Goal: Task Accomplishment & Management: Manage account settings

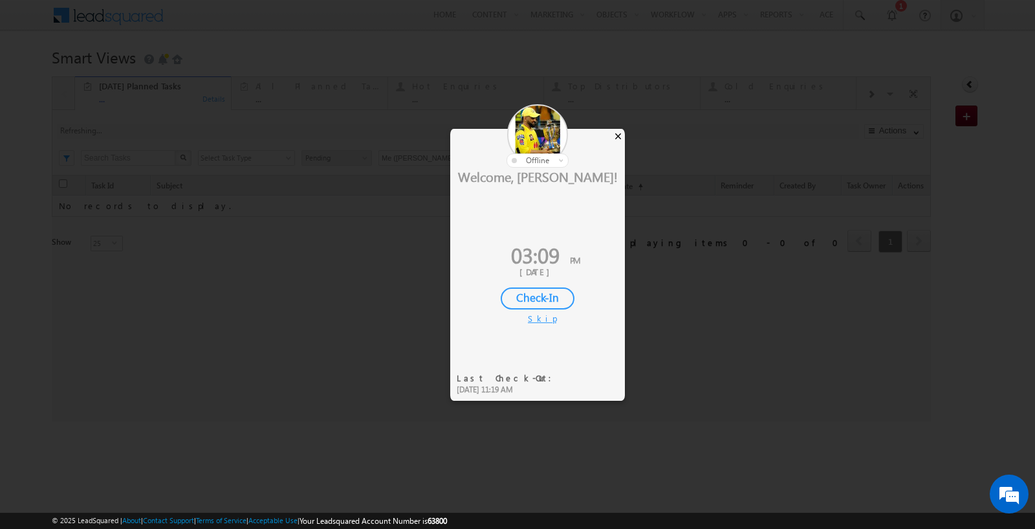
click at [619, 135] on div "×" at bounding box center [618, 136] width 14 height 14
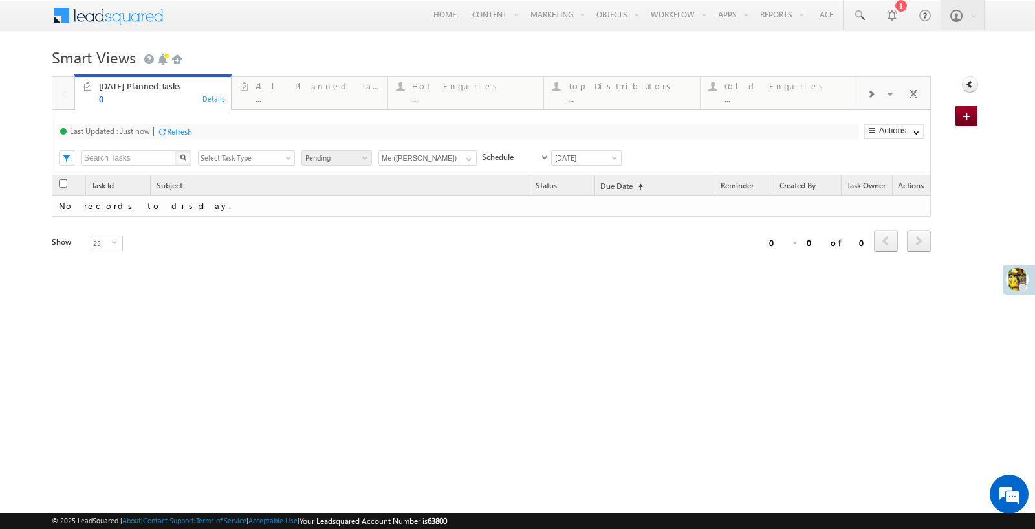
click at [578, 51] on h1 "Smart Views Getting Started" at bounding box center [518, 55] width 932 height 25
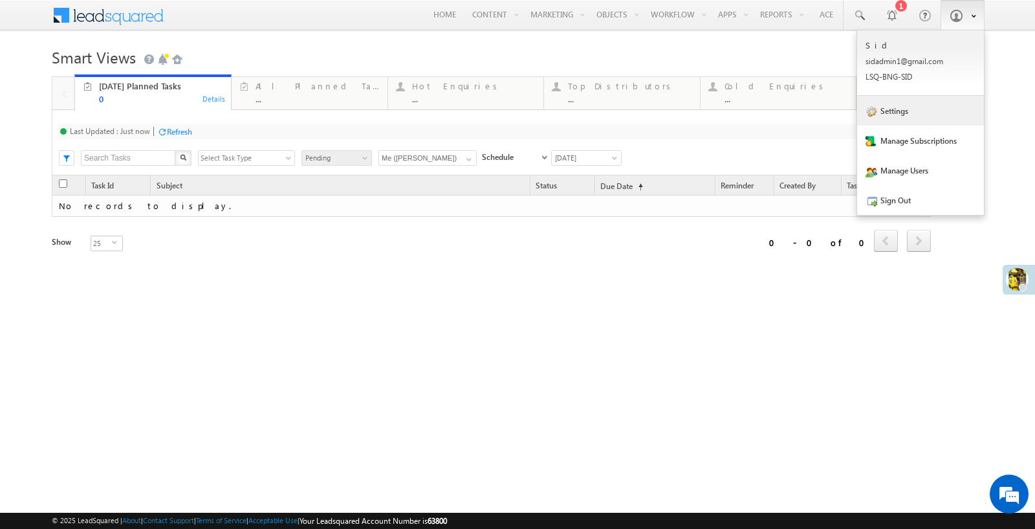
click at [908, 116] on link "Settings" at bounding box center [920, 111] width 127 height 30
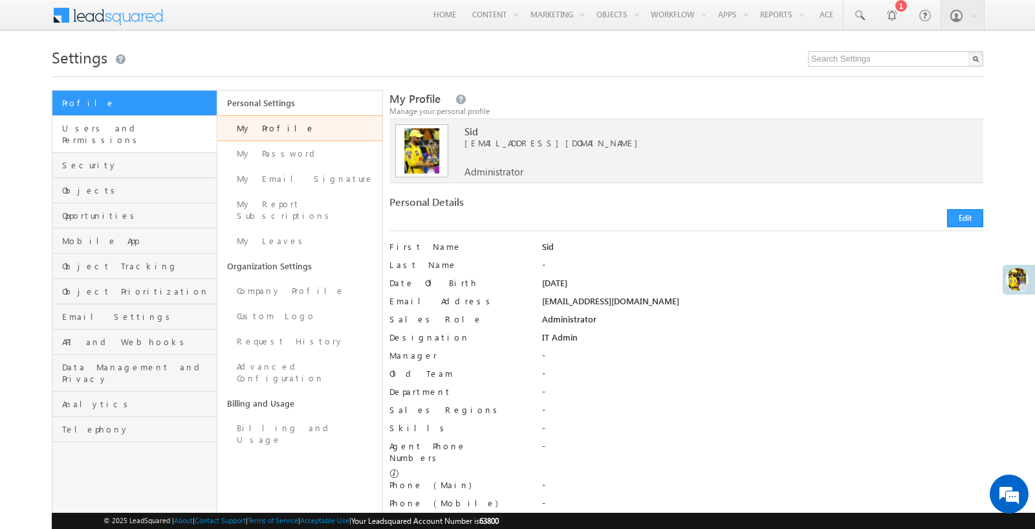
click at [115, 137] on link "Users and Permissions" at bounding box center [134, 134] width 164 height 37
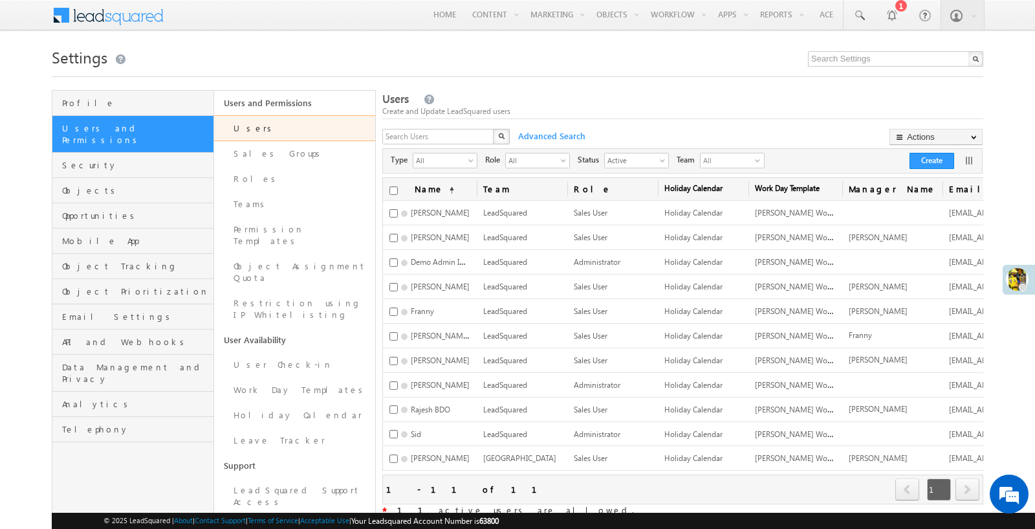
click at [611, 84] on div "Settings Profile Users and Permissions Security Objects Opportunities Mobile Ap…" at bounding box center [518, 334] width 932 height 583
click at [281, 195] on link "Teams" at bounding box center [295, 203] width 162 height 25
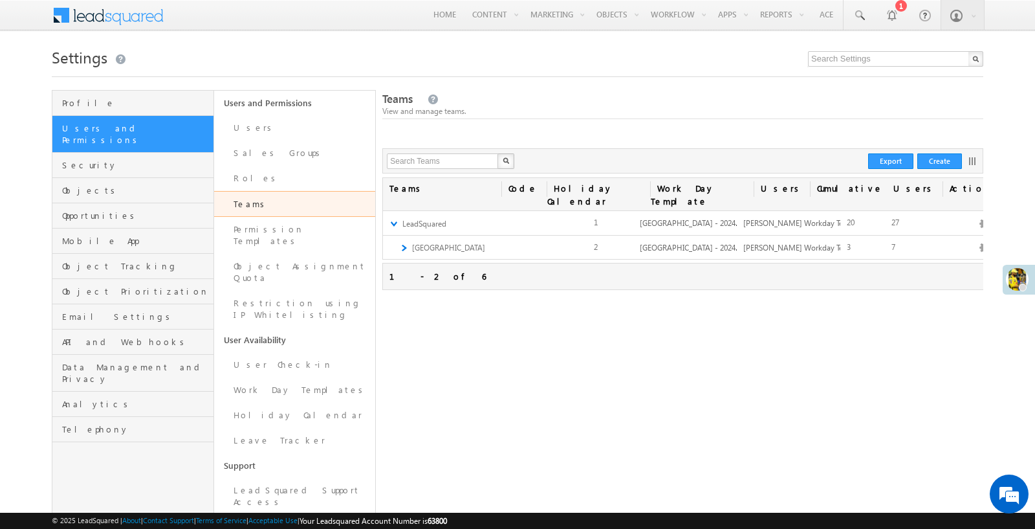
click at [835, 122] on div "Teams View and manage teams. X Create Export Teams Actions Cumulative Users Use…" at bounding box center [682, 358] width 601 height 536
click at [973, 16] on b at bounding box center [973, 15] width 5 height 8
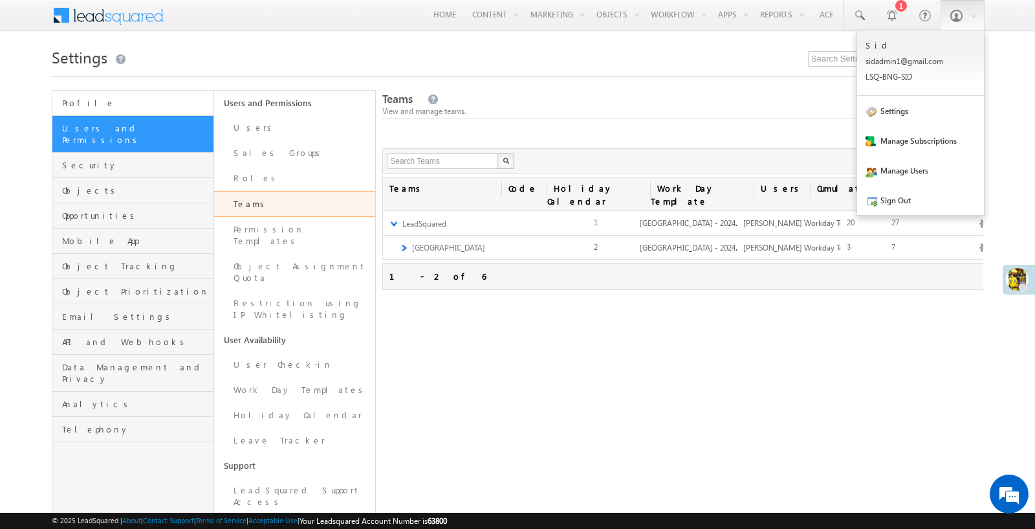
drag, startPoint x: 868, startPoint y: 78, endPoint x: 166, endPoint y: 99, distance: 702.9
click at [166, 99] on span "Profile" at bounding box center [136, 103] width 148 height 12
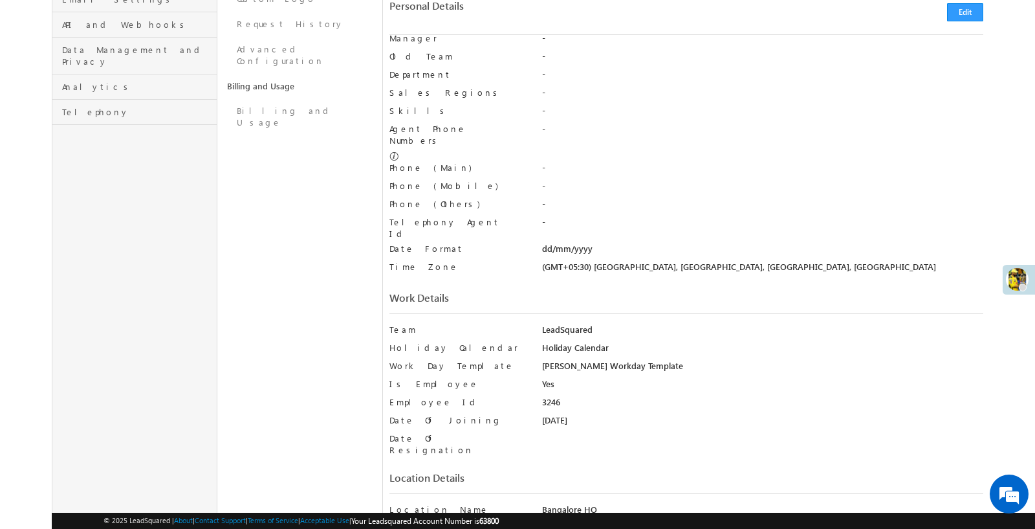
drag, startPoint x: 0, startPoint y: 0, endPoint x: 592, endPoint y: 300, distance: 663.7
click at [592, 323] on div "Team LeadSquared" at bounding box center [686, 332] width 594 height 18
copy div "LeadSquared"
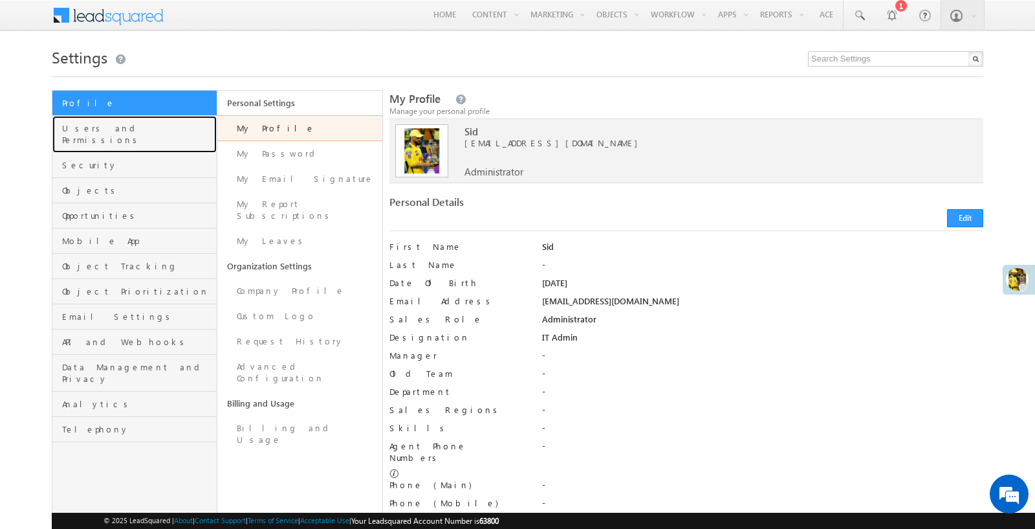
click at [100, 131] on span "Users and Permissions" at bounding box center [137, 133] width 151 height 23
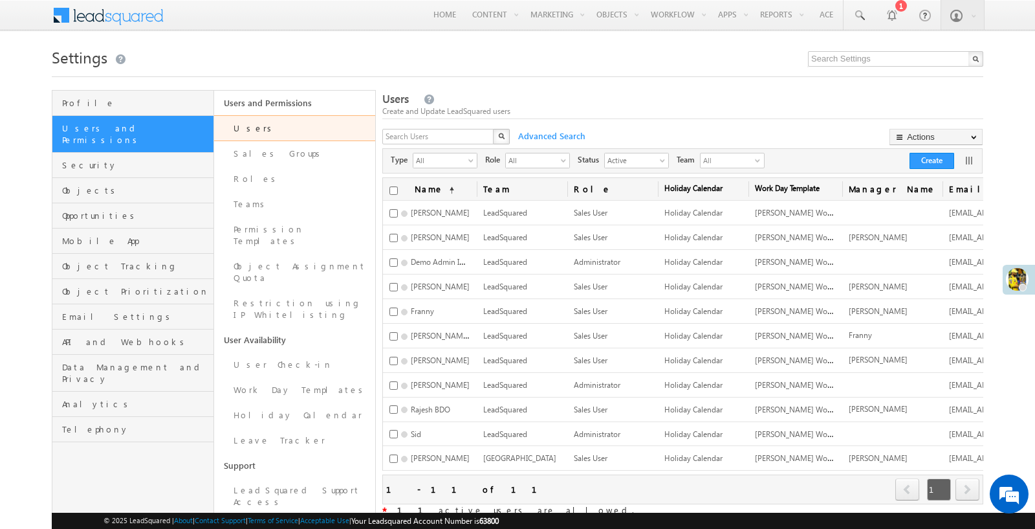
click at [429, 66] on h1 "Settings" at bounding box center [518, 55] width 932 height 25
click at [272, 197] on link "Teams" at bounding box center [295, 203] width 162 height 25
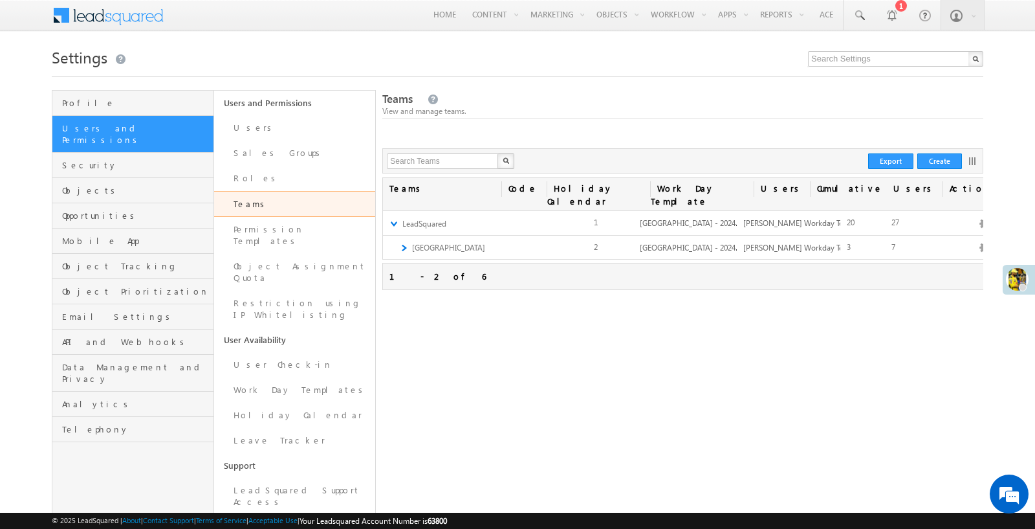
click at [988, 168] on div at bounding box center [991, 169] width 6 height 3
click at [972, 162] on link at bounding box center [972, 161] width 8 height 8
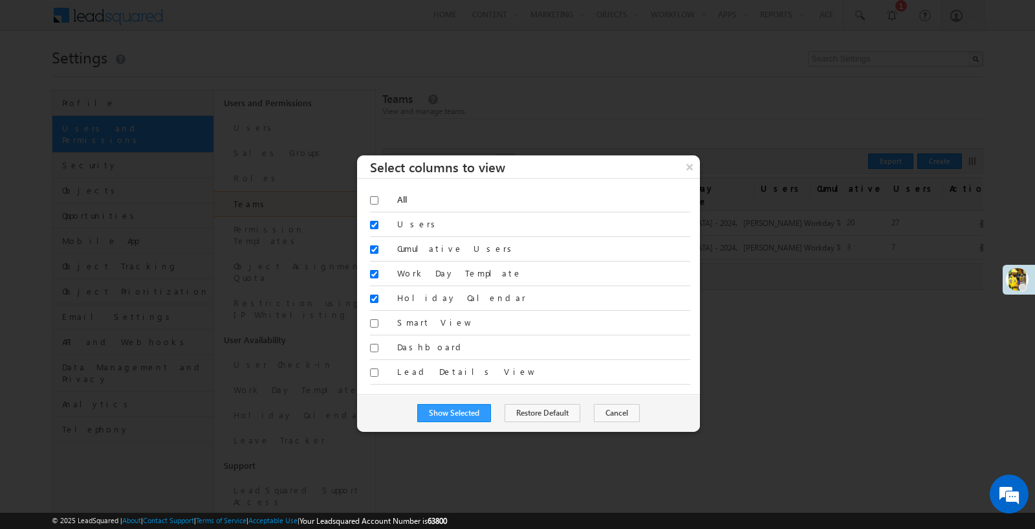
click at [413, 317] on label "Smart View" at bounding box center [543, 322] width 293 height 12
click at [371, 320] on input "checkbox" at bounding box center [374, 323] width 8 height 8
checkbox input "true"
click at [370, 295] on input "checkbox" at bounding box center [374, 298] width 8 height 8
checkbox input "false"
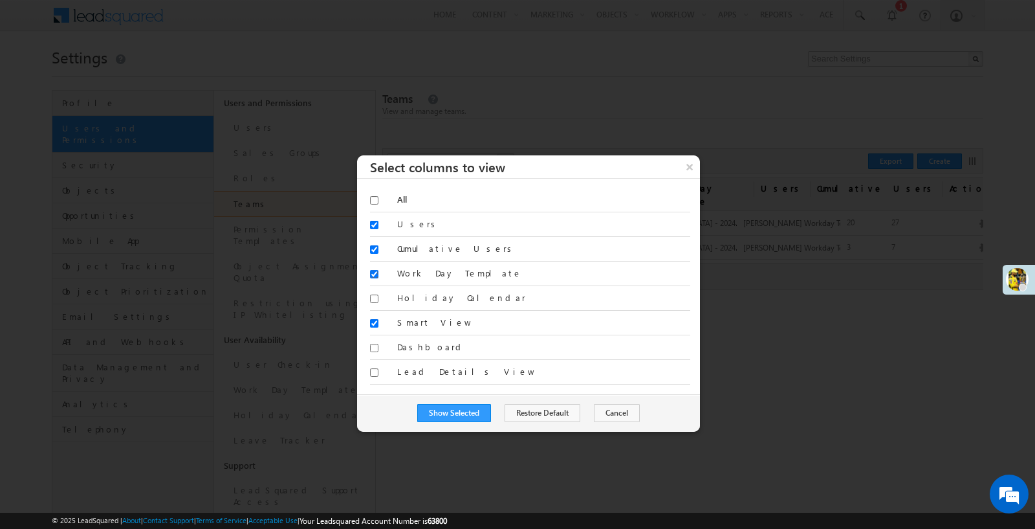
click at [371, 271] on input "checkbox" at bounding box center [374, 274] width 8 height 8
checkbox input "false"
click at [455, 404] on button "Show Selected" at bounding box center [454, 413] width 74 height 18
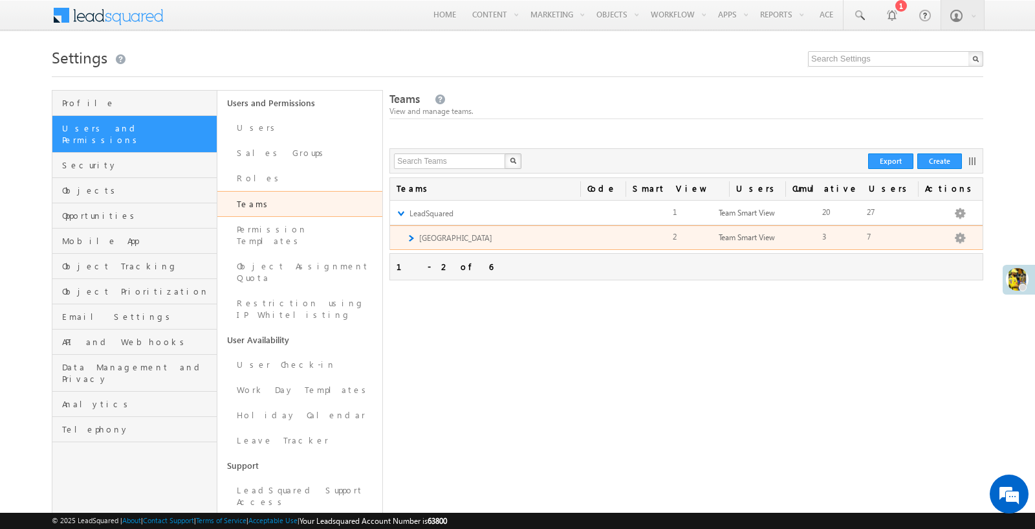
click at [413, 237] on link "►" at bounding box center [410, 237] width 8 height 11
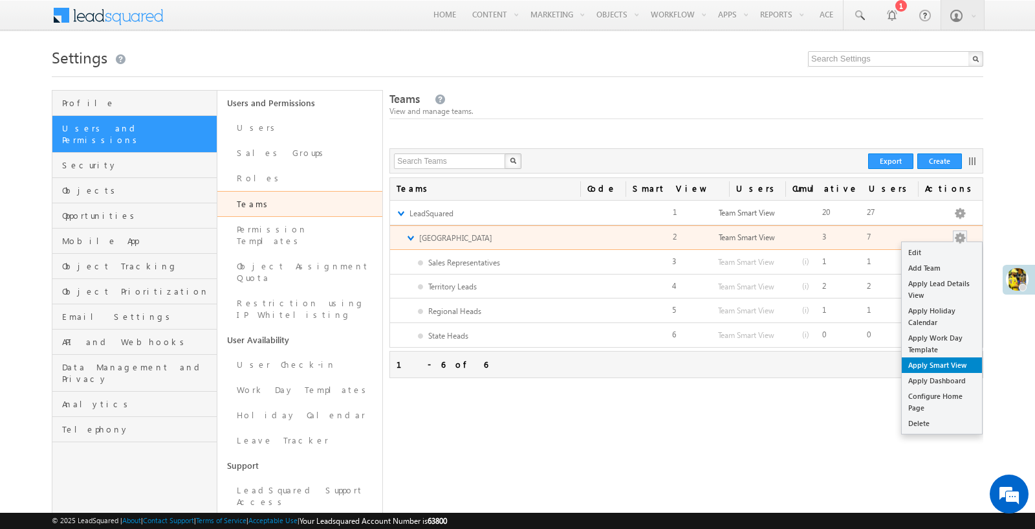
click at [940, 367] on link "Apply Smart View" at bounding box center [942, 365] width 80 height 16
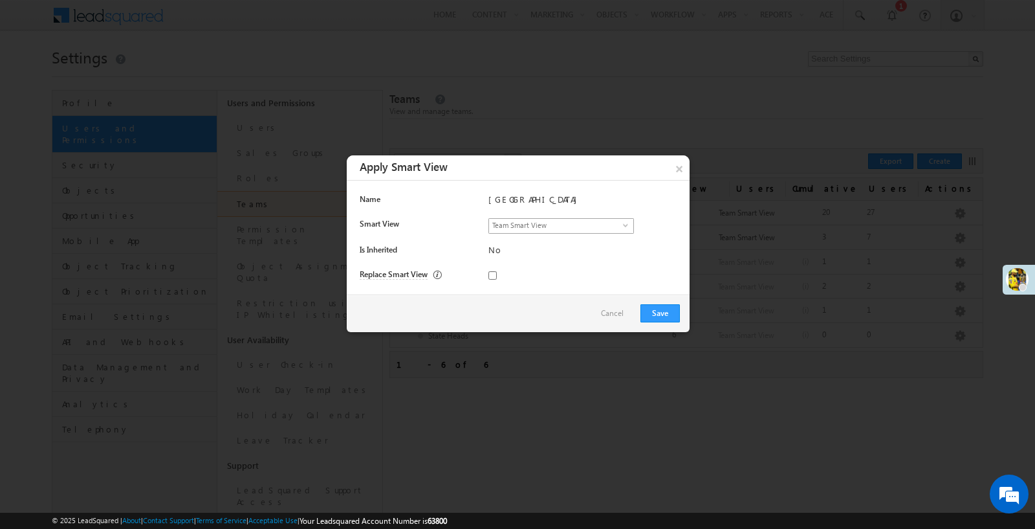
click at [567, 221] on span "Team Smart View" at bounding box center [556, 225] width 134 height 12
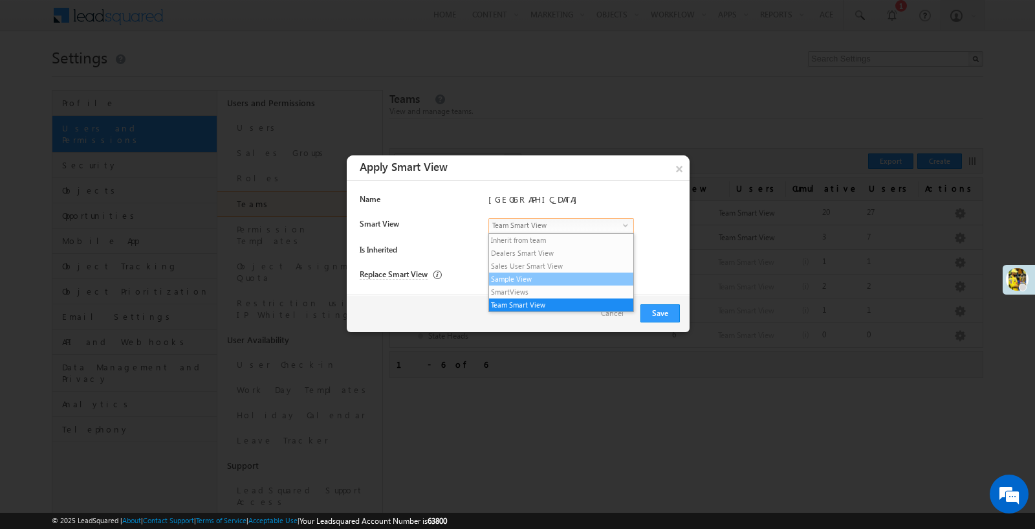
click at [521, 281] on li "Sample View" at bounding box center [561, 278] width 144 height 13
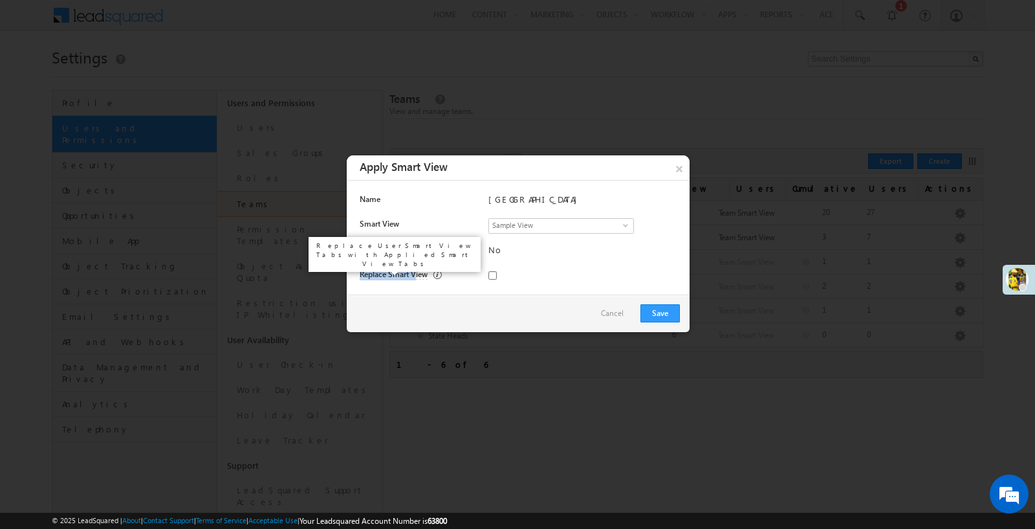
drag, startPoint x: 362, startPoint y: 275, endPoint x: 418, endPoint y: 275, distance: 56.3
click at [418, 275] on span "Replace Smart View" at bounding box center [394, 274] width 68 height 10
click at [477, 274] on div at bounding box center [574, 281] width 211 height 26
click at [537, 252] on div "No" at bounding box center [583, 250] width 191 height 12
click at [681, 180] on div "× Apply Smart View Name India Smart View Sample View select f26c4e20-8d9c-11ec-…" at bounding box center [518, 243] width 343 height 177
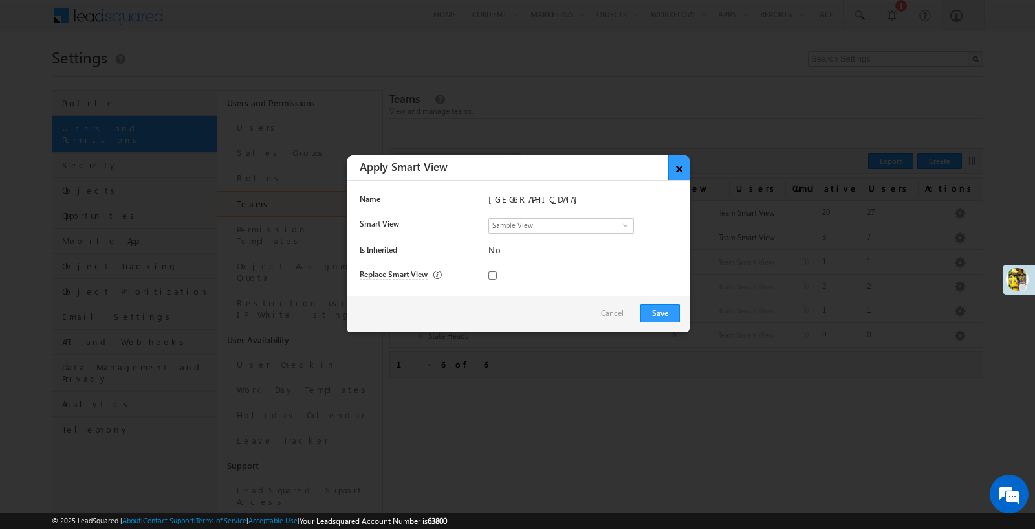
click at [676, 160] on button "×" at bounding box center [678, 167] width 21 height 25
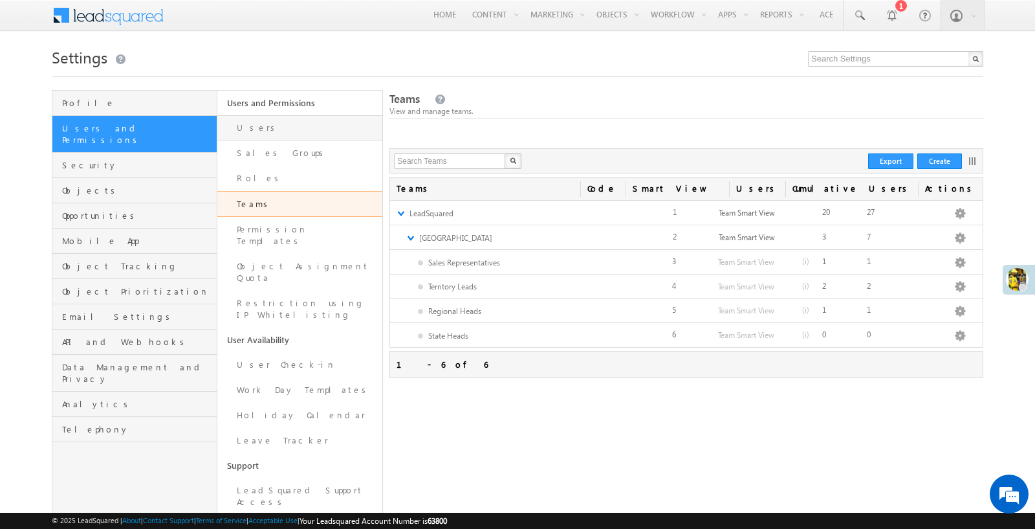
click at [268, 127] on link "Users" at bounding box center [299, 127] width 165 height 25
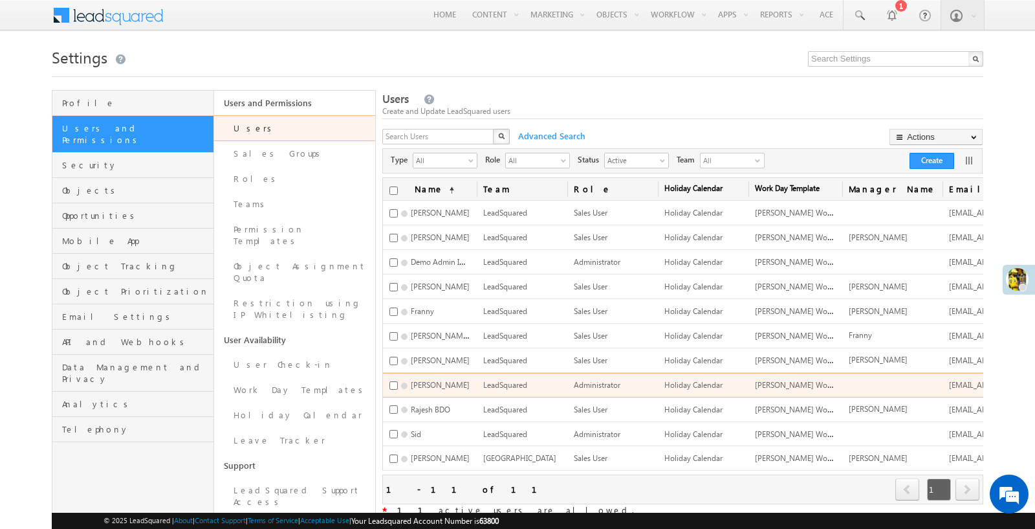
scroll to position [83, 0]
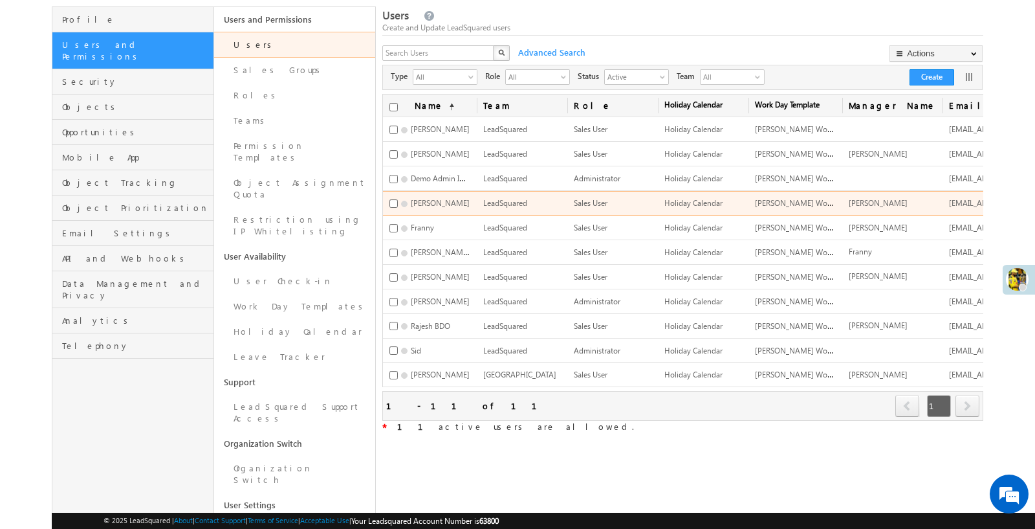
click at [417, 201] on span "[PERSON_NAME]" at bounding box center [440, 203] width 59 height 10
click at [417, 201] on span "Emma Stone" at bounding box center [440, 203] width 59 height 10
copy div "Emma Stone"
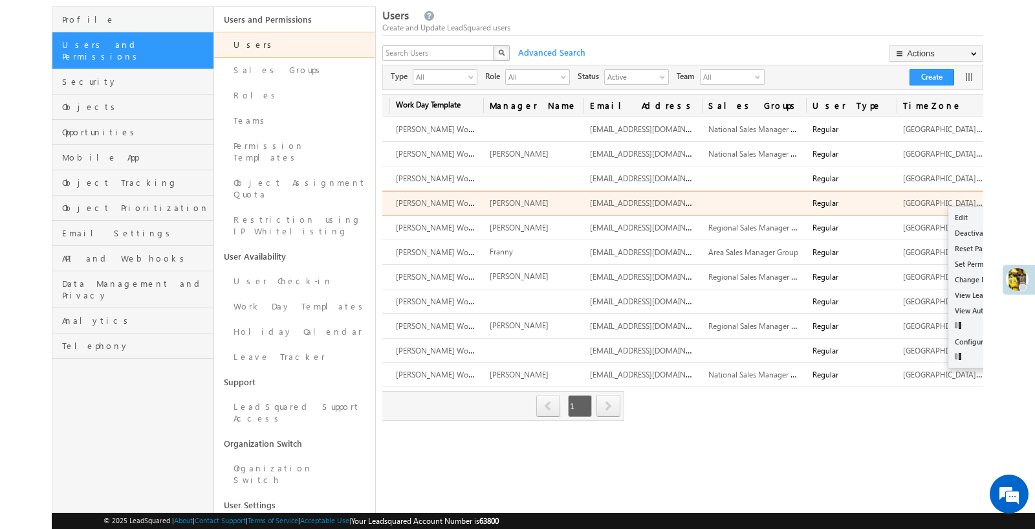
click at [1018, 199] on button "button" at bounding box center [1024, 203] width 13 height 13
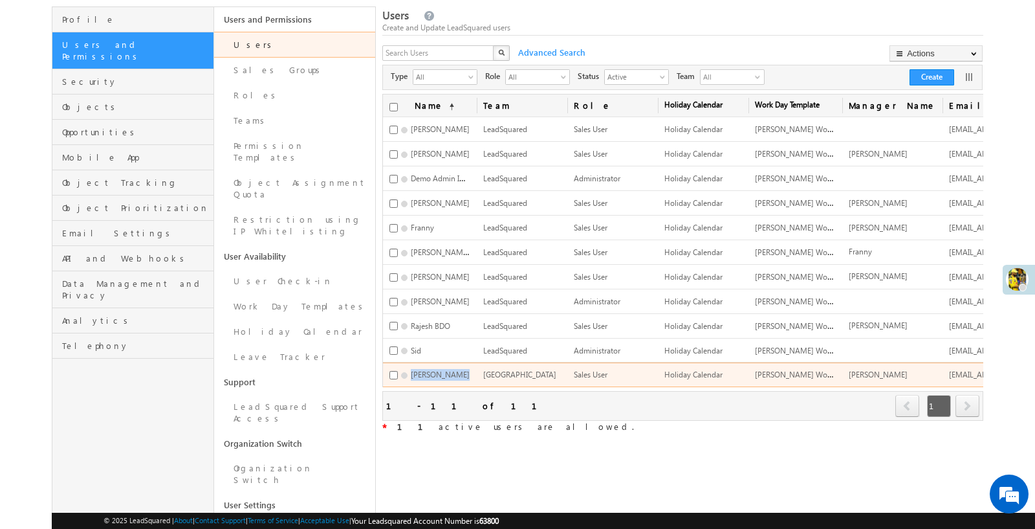
drag, startPoint x: 410, startPoint y: 369, endPoint x: 466, endPoint y: 369, distance: 56.3
click at [466, 369] on div "Steve Darwin" at bounding box center [429, 375] width 80 height 12
copy span "Steve Darwin"
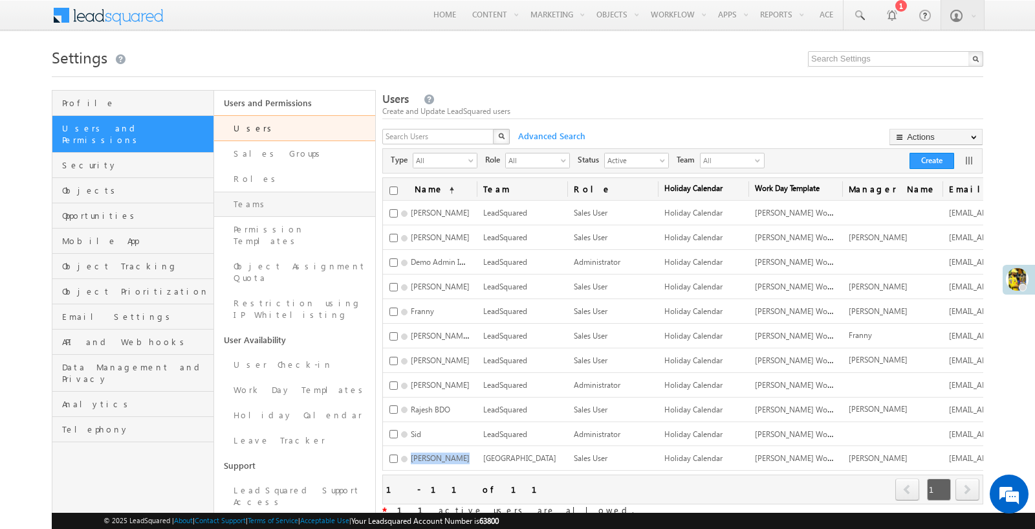
click at [260, 200] on link "Teams" at bounding box center [295, 203] width 162 height 25
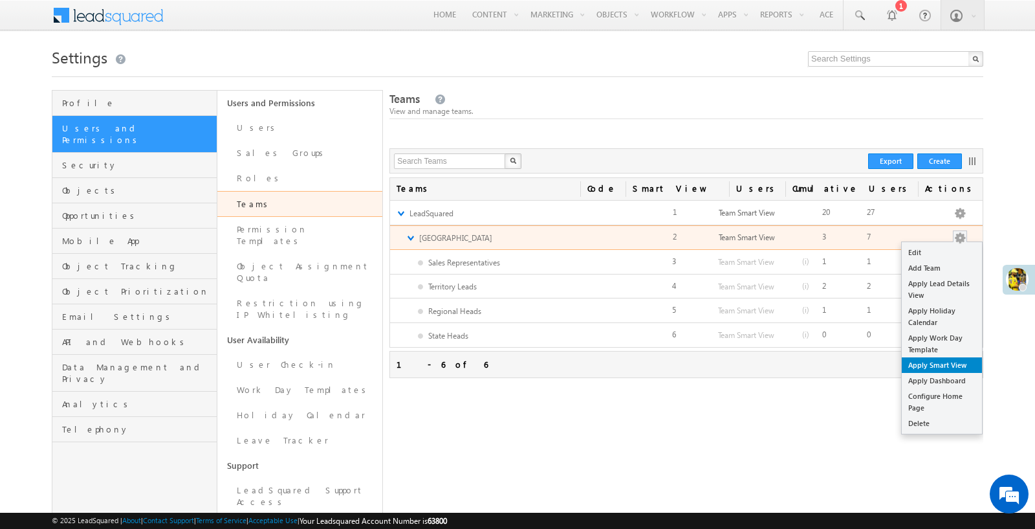
click at [943, 361] on link "Apply Smart View" at bounding box center [942, 365] width 80 height 16
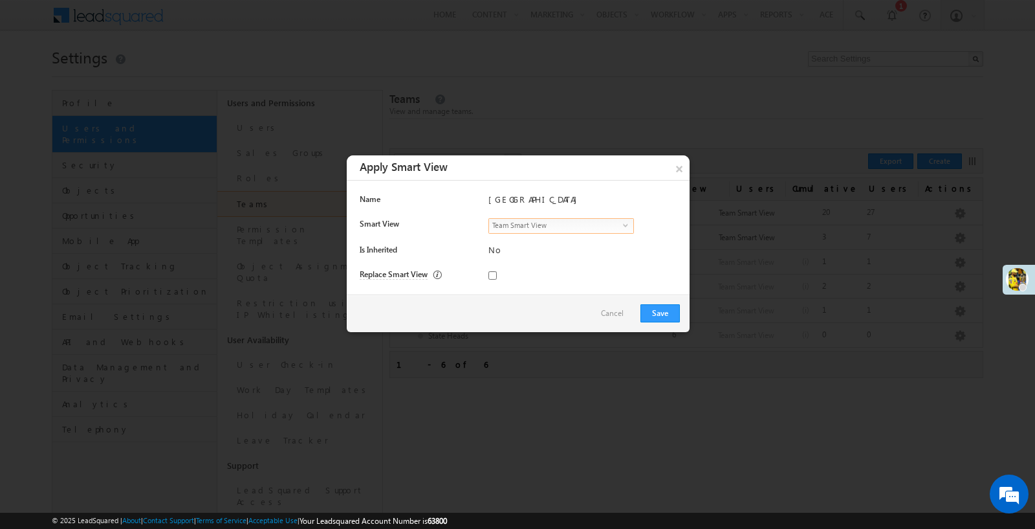
click at [585, 226] on span "Team Smart View" at bounding box center [556, 225] width 134 height 12
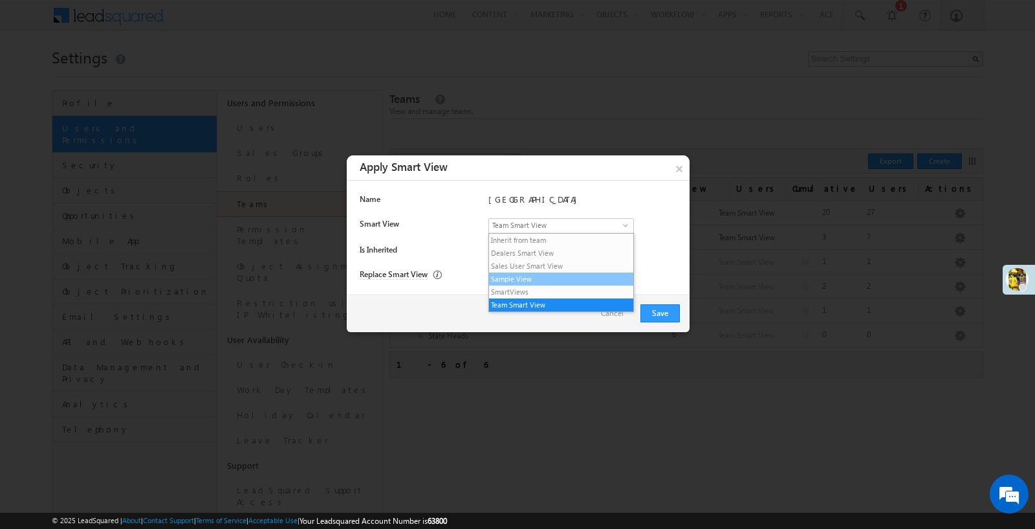
click at [536, 279] on li "Sample View" at bounding box center [561, 278] width 144 height 13
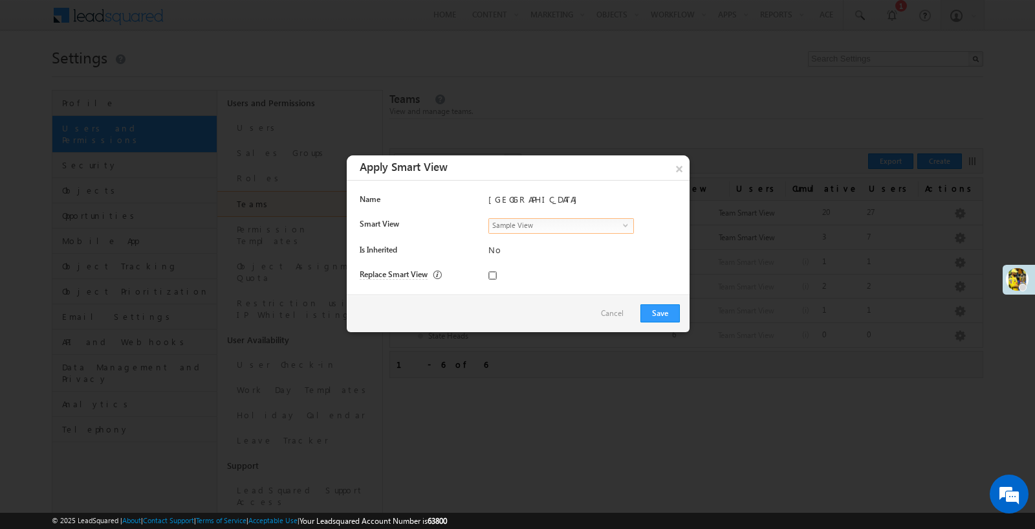
click at [494, 274] on input "checkbox" at bounding box center [492, 275] width 8 height 8
checkbox input "true"
click at [663, 308] on button "Save" at bounding box center [659, 313] width 39 height 18
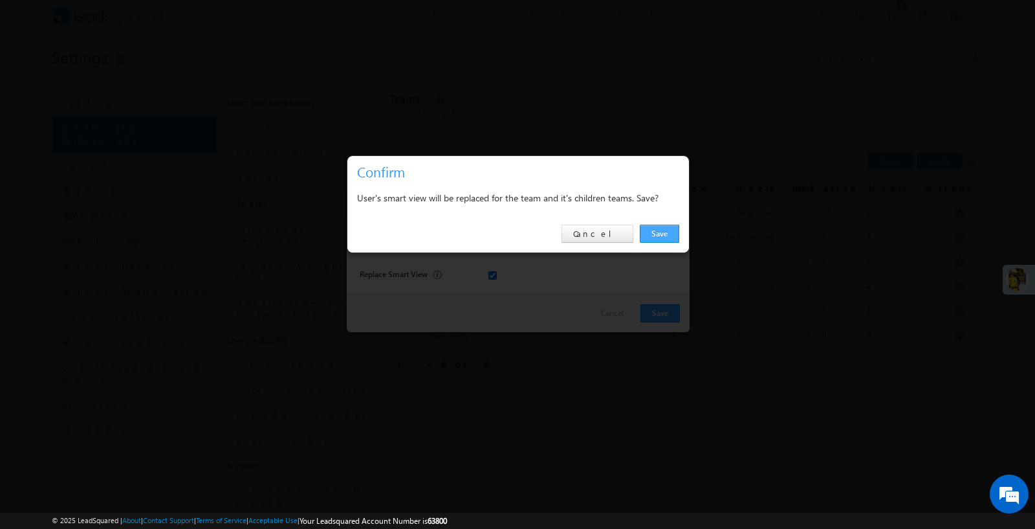
click at [658, 234] on link "Save" at bounding box center [659, 233] width 39 height 18
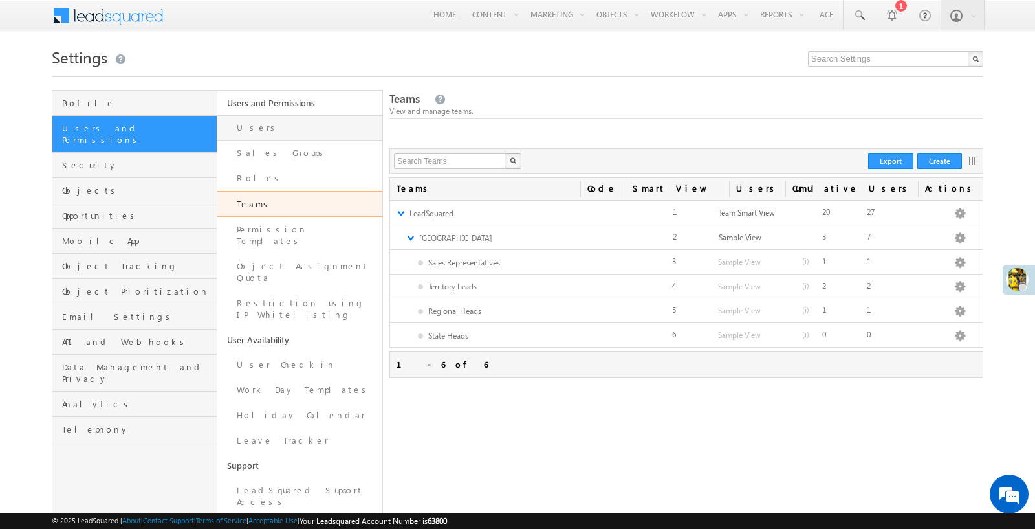
click at [285, 133] on link "Users" at bounding box center [299, 127] width 165 height 25
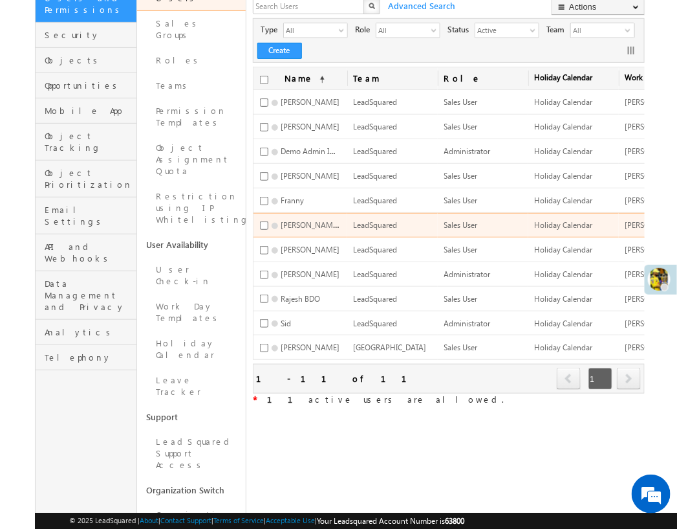
drag, startPoint x: 458, startPoint y: 437, endPoint x: 495, endPoint y: 214, distance: 225.6
click at [503, 204] on div "Users Create and Update LeadSquared users X Advanced Search Actions Import User…" at bounding box center [449, 280] width 392 height 641
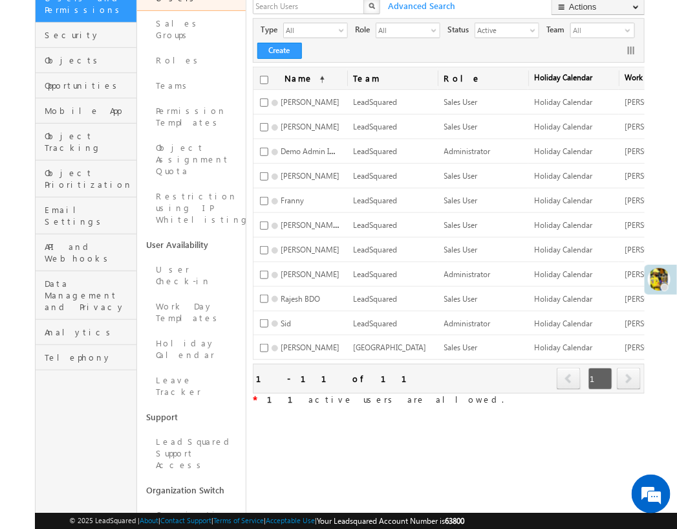
click at [465, 527] on span "© 2025 LeadSquared | About | Contact Support | Terms of Service | Acceptable Us…" at bounding box center [266, 520] width 395 height 12
copy span "63800"
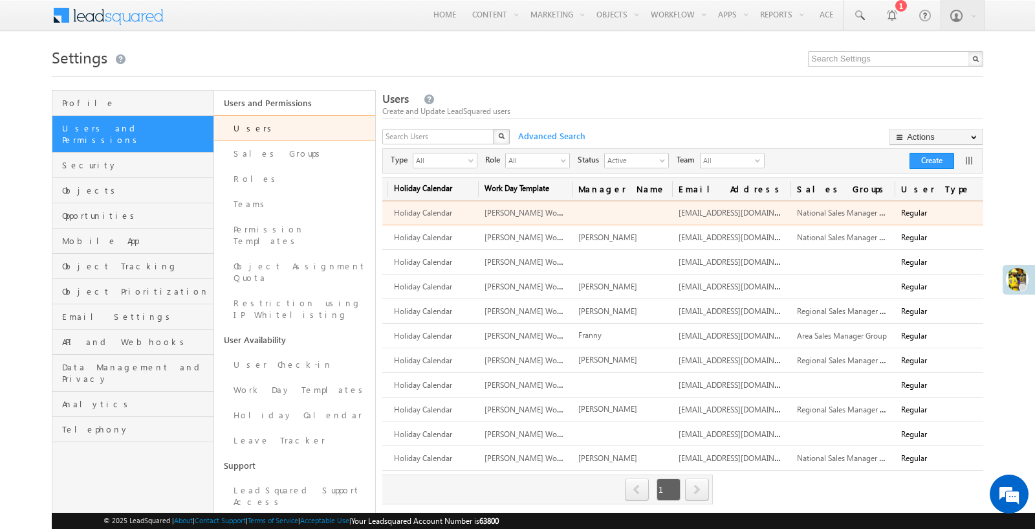
scroll to position [0, 278]
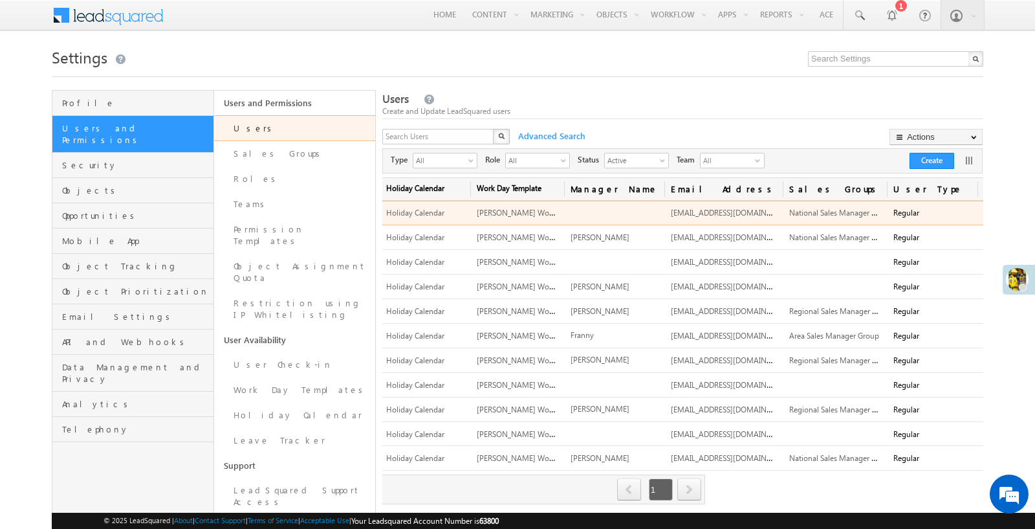
click at [694, 211] on span "[EMAIL_ADDRESS][DOMAIN_NAME]" at bounding box center [733, 211] width 124 height 11
copy span "[EMAIL_ADDRESS][DOMAIN_NAME]"
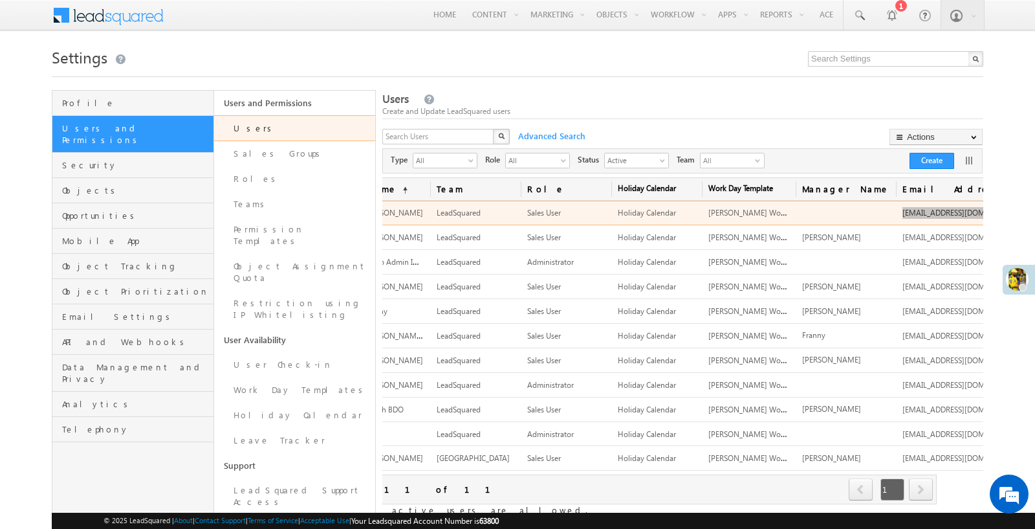
scroll to position [0, 0]
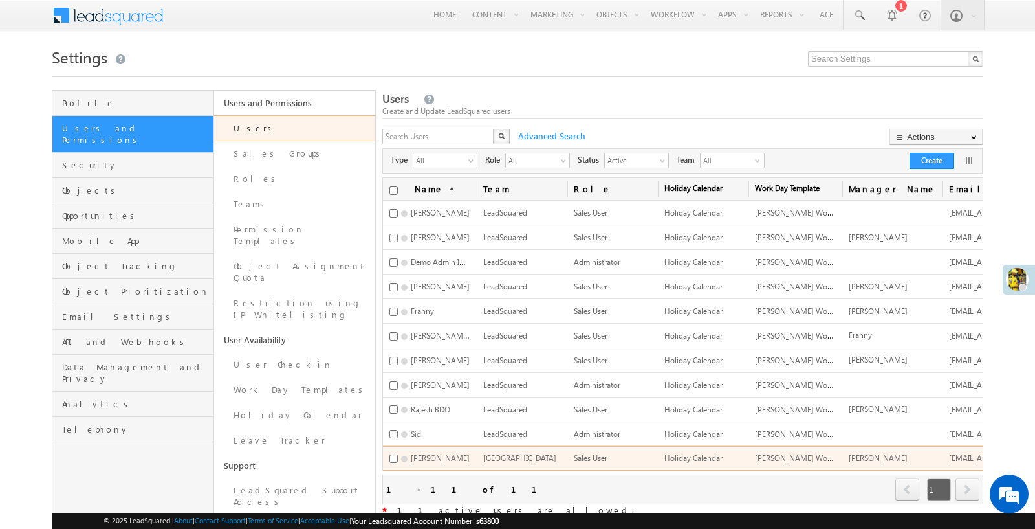
click at [425, 454] on span "[PERSON_NAME]" at bounding box center [440, 458] width 59 height 10
click at [432, 454] on span "[PERSON_NAME]" at bounding box center [440, 458] width 59 height 10
click at [432, 454] on span "Steve Darwin" at bounding box center [440, 458] width 59 height 10
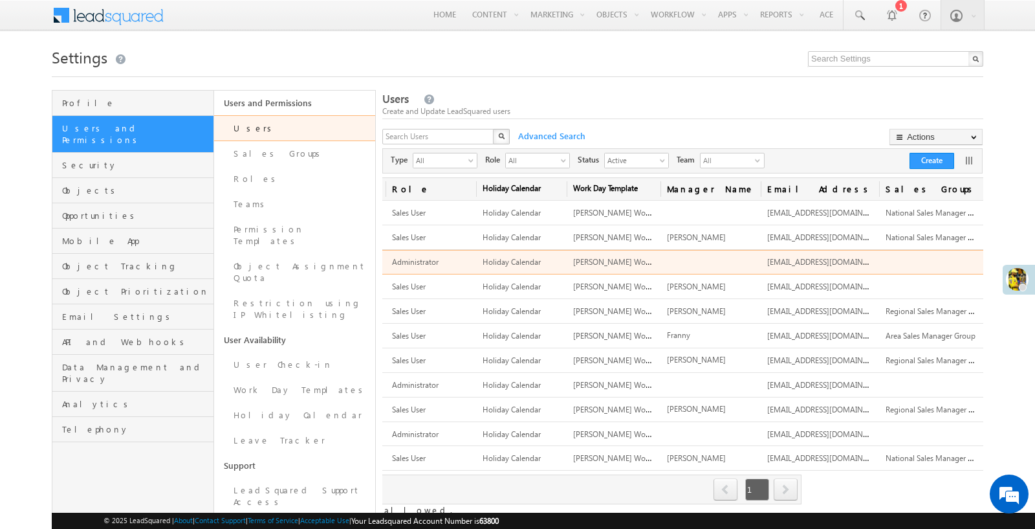
scroll to position [0, 191]
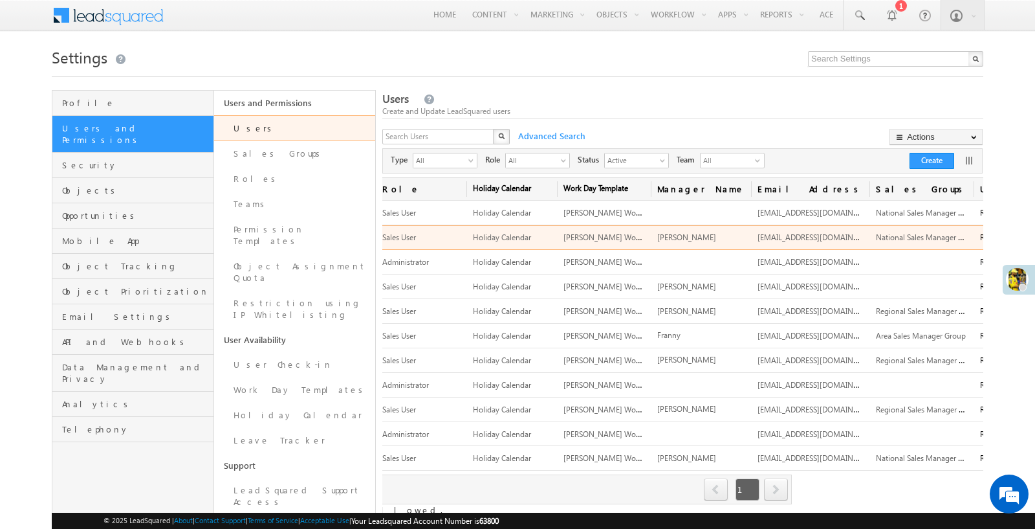
click at [778, 237] on span "sidrsm2@gmail.com" at bounding box center [820, 236] width 124 height 11
copy span "sidrsm2@gmail.com"
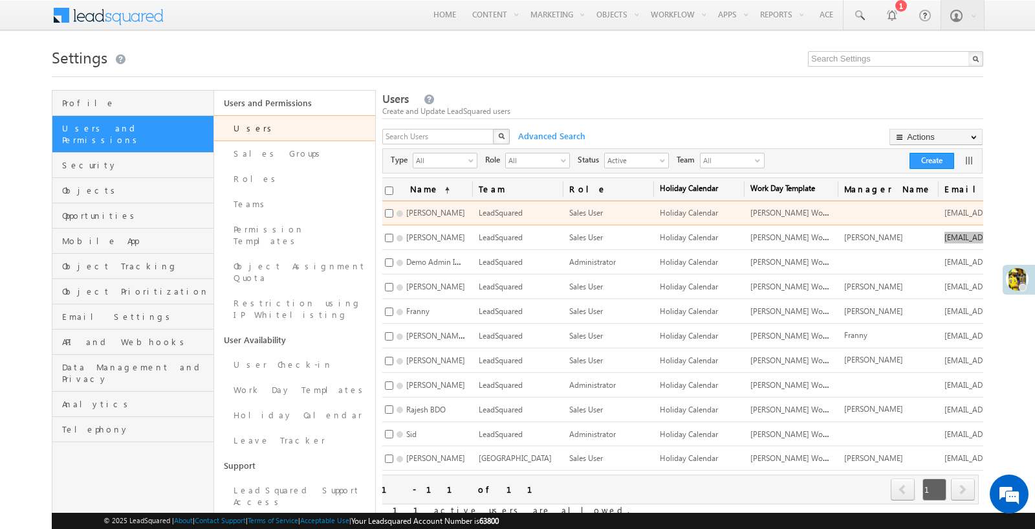
scroll to position [0, 0]
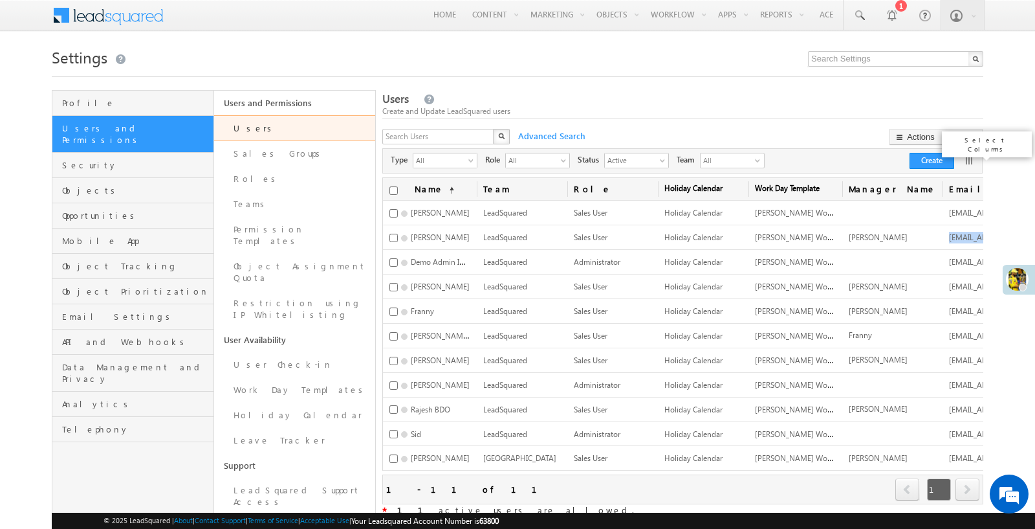
click at [967, 155] on link at bounding box center [969, 160] width 13 height 13
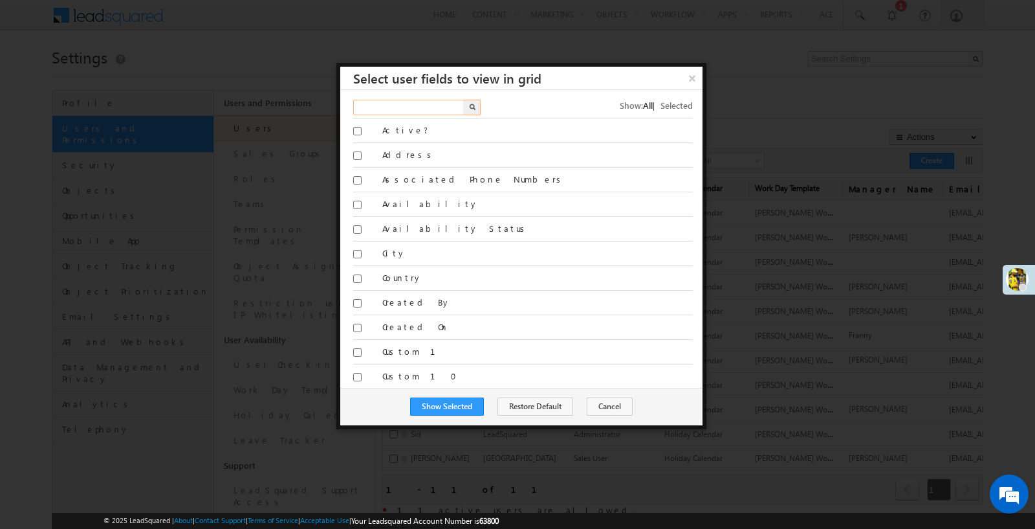
click at [371, 107] on input "text" at bounding box center [409, 108] width 113 height 16
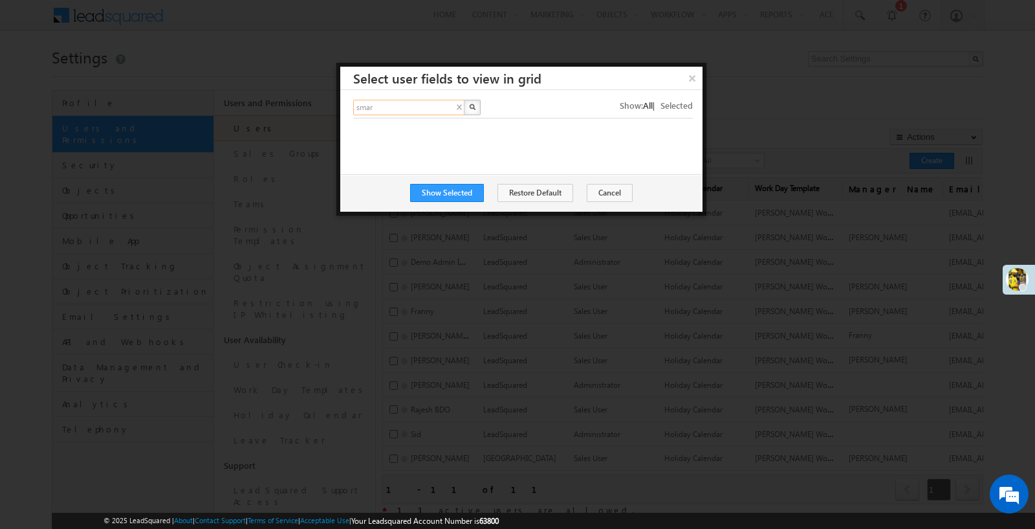
click at [410, 107] on input "smar" at bounding box center [409, 108] width 113 height 16
type input "smart"
click at [464, 100] on button "button" at bounding box center [472, 108] width 17 height 16
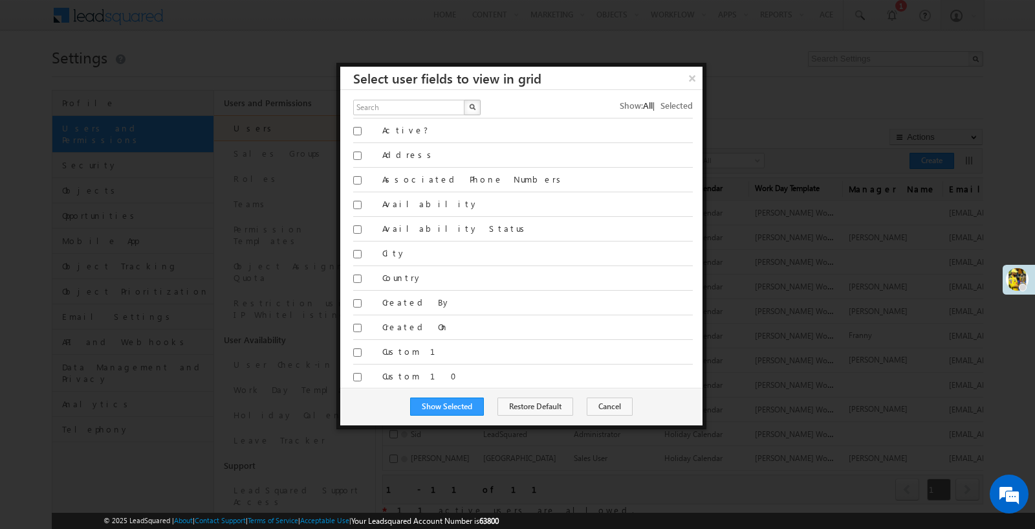
click at [460, 105] on div "X" at bounding box center [417, 109] width 129 height 19
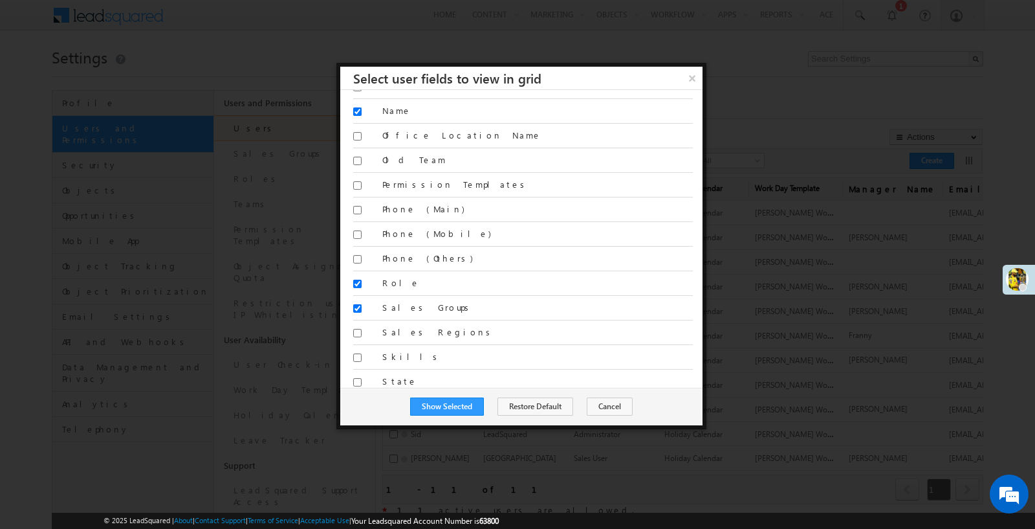
scroll to position [1039, 0]
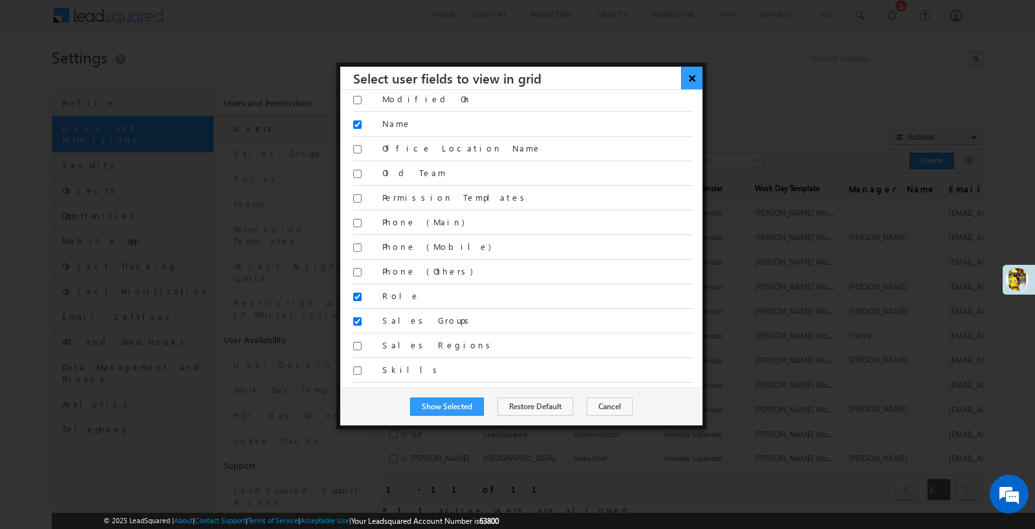
click at [692, 82] on button "×" at bounding box center [691, 78] width 21 height 23
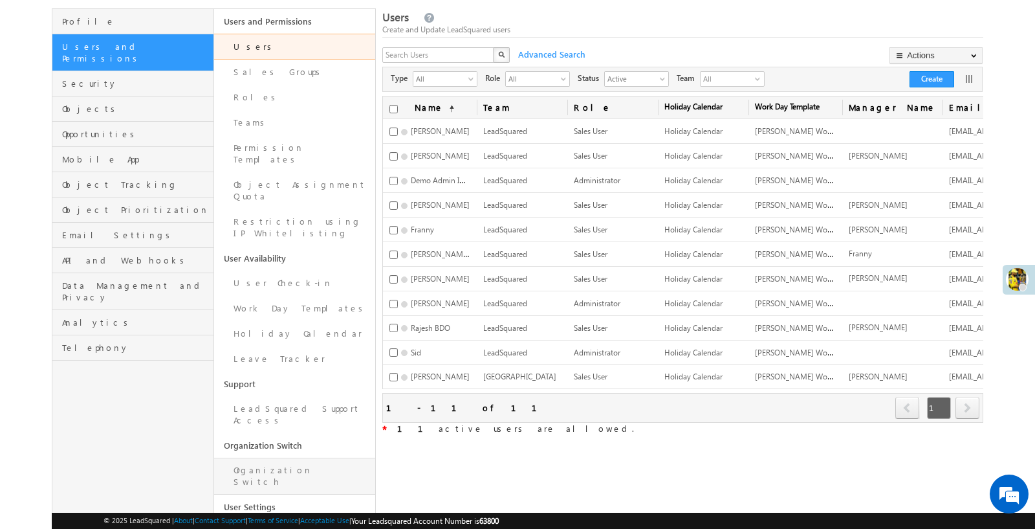
scroll to position [70, 0]
